Goal: Find specific page/section: Find specific page/section

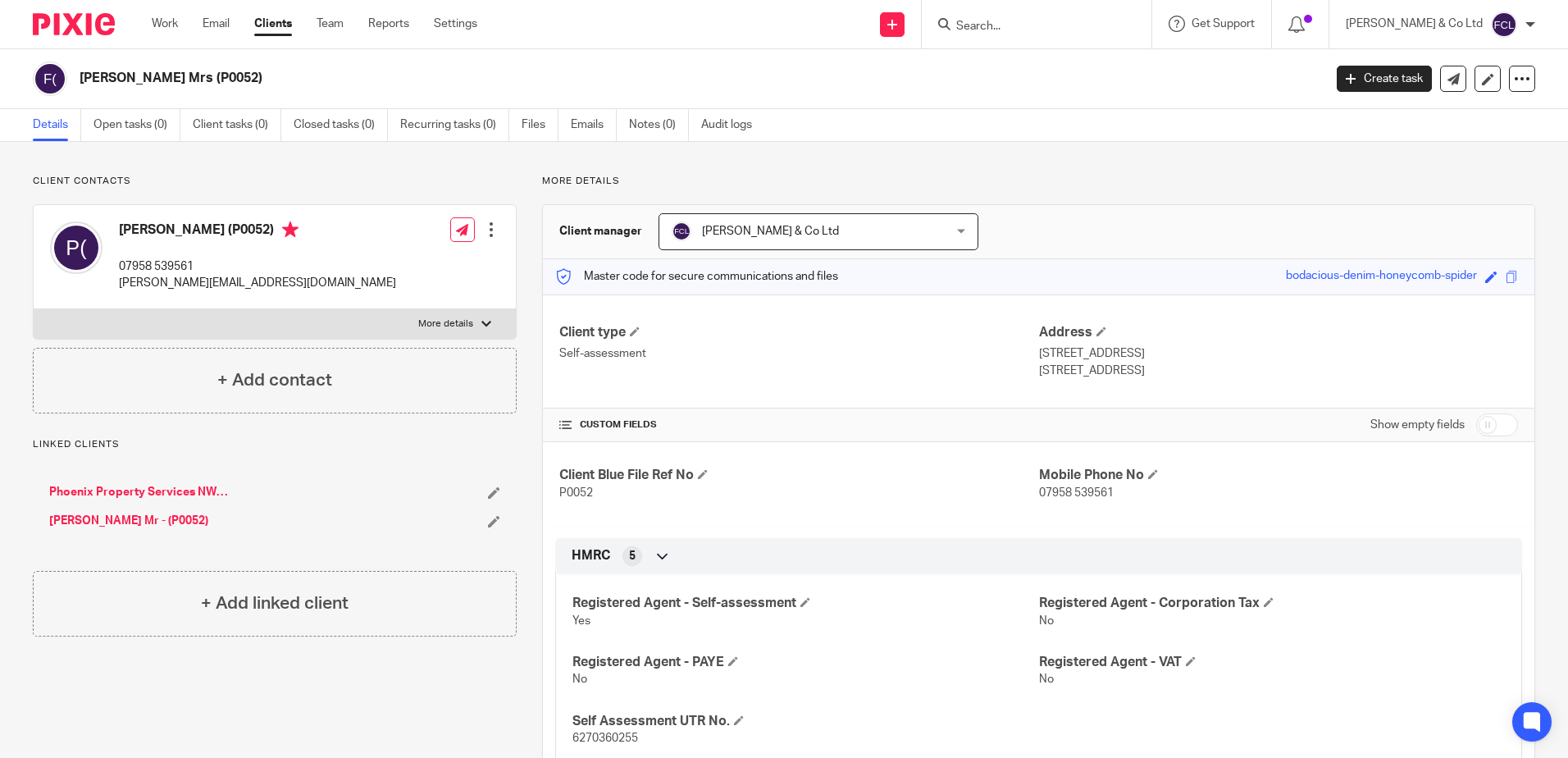
drag, startPoint x: 0, startPoint y: 0, endPoint x: 1026, endPoint y: 32, distance: 1026.5
click at [1026, 32] on input "Search" at bounding box center [1028, 27] width 148 height 15
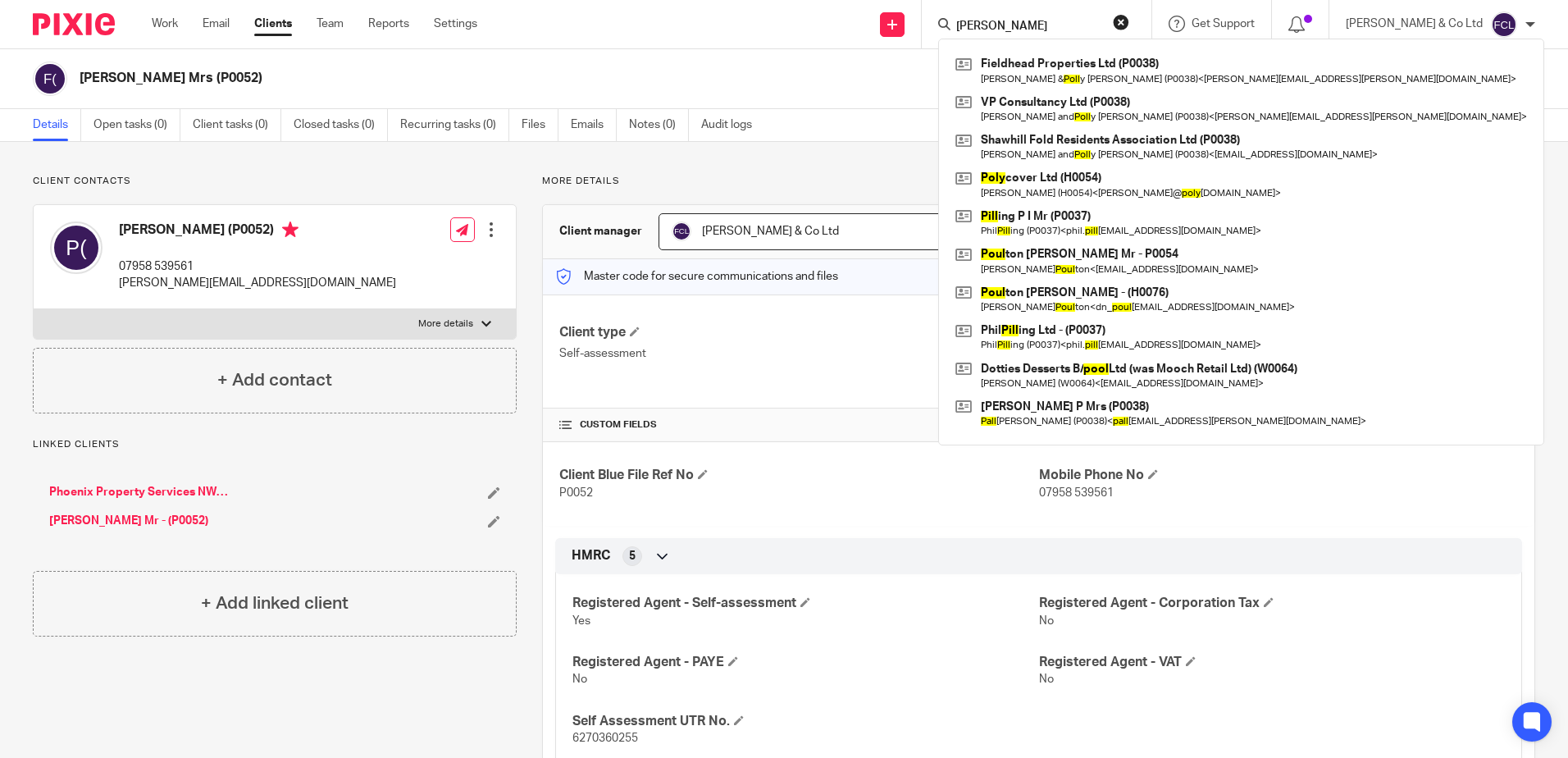
click button "submit" at bounding box center [0, 0] width 0 height 0
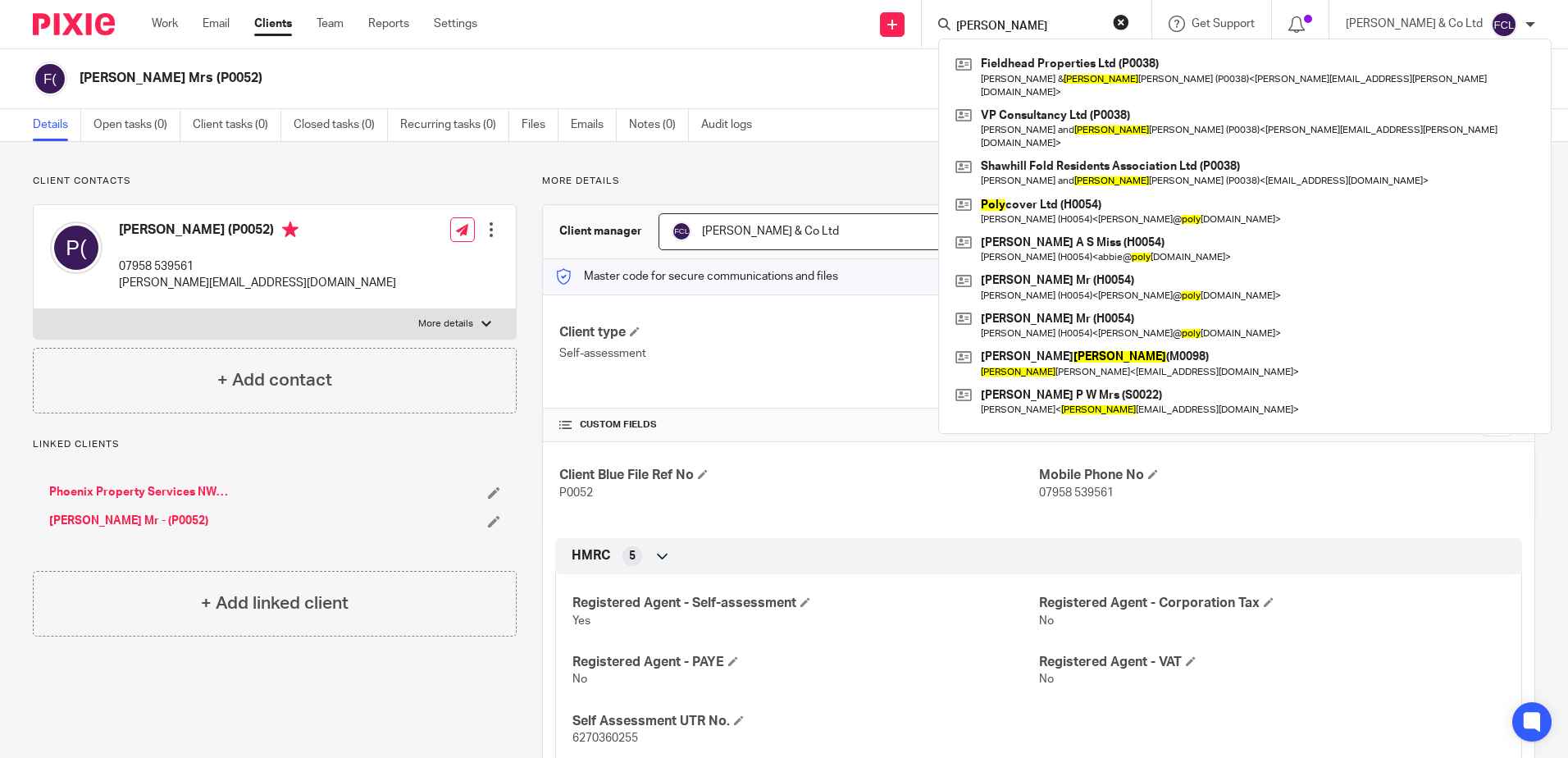
drag, startPoint x: 1063, startPoint y: 16, endPoint x: 1022, endPoint y: 19, distance: 41.1
click at [1022, 19] on form "[PERSON_NAME]" at bounding box center [1041, 24] width 175 height 20
click at [1056, 28] on input "[PERSON_NAME]" at bounding box center [1028, 27] width 148 height 15
drag, startPoint x: 1063, startPoint y: 21, endPoint x: 1007, endPoint y: 24, distance: 56.1
click at [1003, 28] on div "[PERSON_NAME]" at bounding box center [1034, 24] width 191 height 20
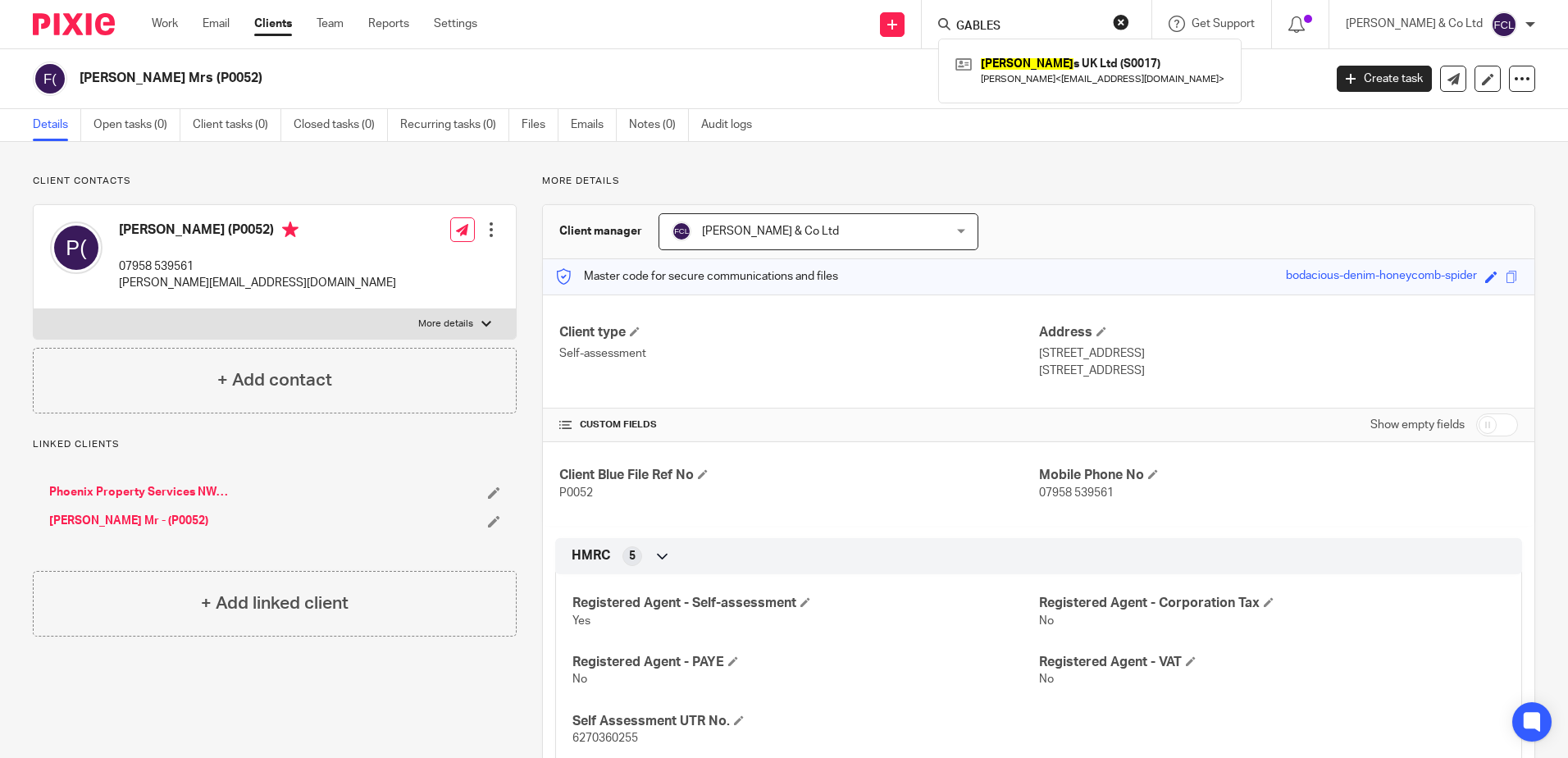
type input "GABLES"
click button "submit" at bounding box center [0, 0] width 0 height 0
click at [1081, 78] on link at bounding box center [1089, 70] width 277 height 38
click at [1074, 78] on link at bounding box center [1089, 70] width 277 height 38
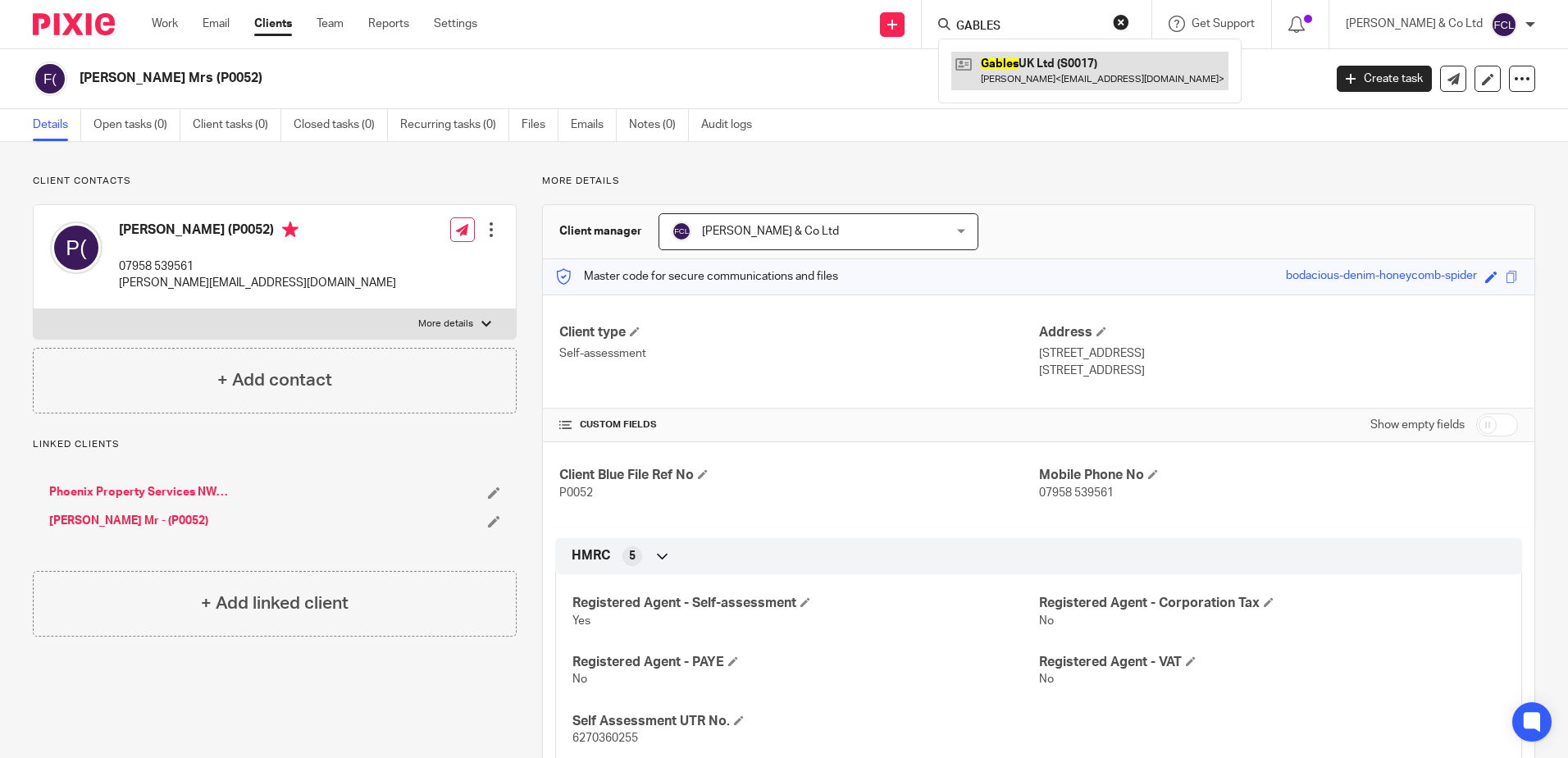
click at [1119, 71] on link at bounding box center [1089, 70] width 277 height 38
